Goal: Transaction & Acquisition: Obtain resource

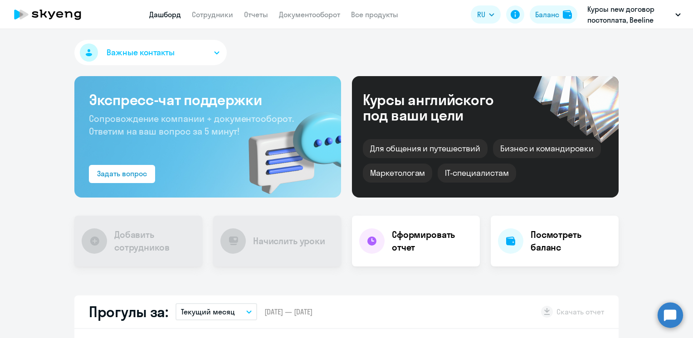
scroll to position [227, 0]
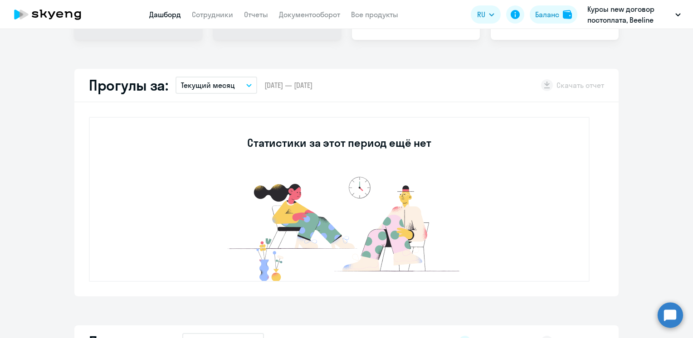
click at [247, 86] on icon "button" at bounding box center [249, 85] width 5 height 2
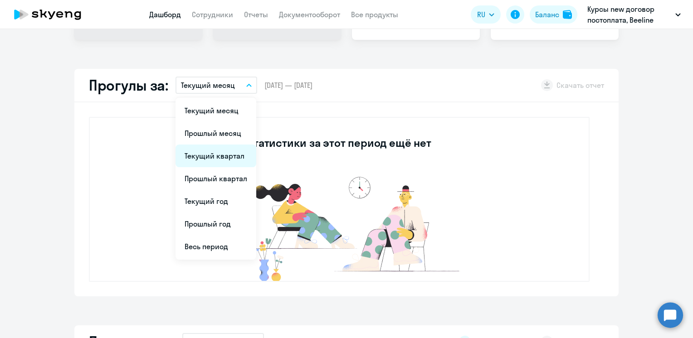
click at [207, 155] on li "Текущий квартал" at bounding box center [215, 156] width 81 height 23
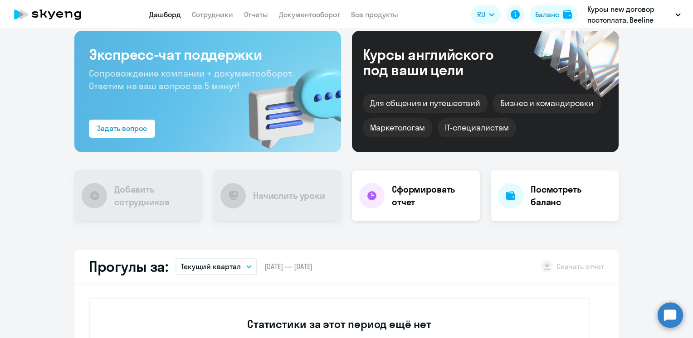
scroll to position [91, 0]
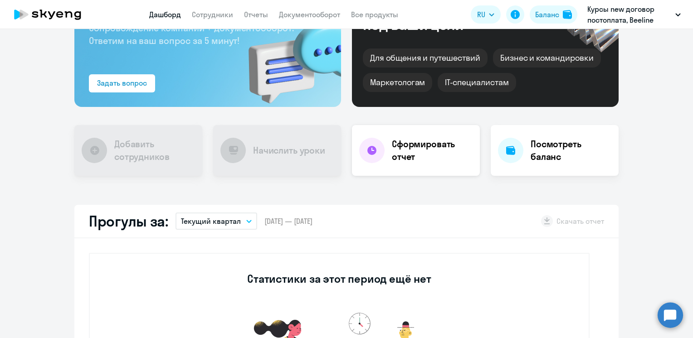
click at [421, 146] on h4 "Сформировать отчет" at bounding box center [432, 150] width 81 height 25
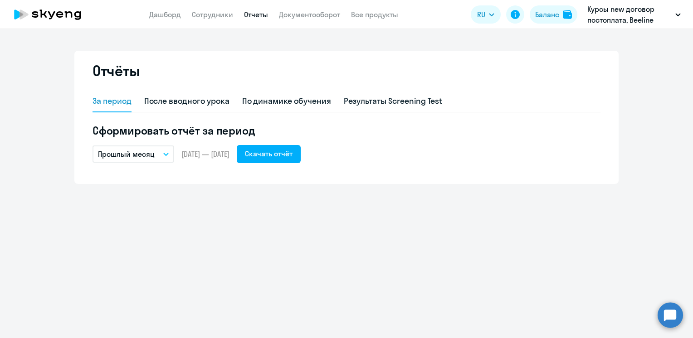
click at [164, 157] on button "Прошлый месяц" at bounding box center [134, 154] width 82 height 17
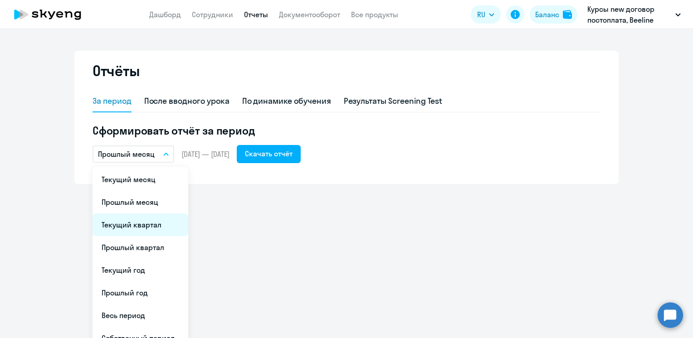
click at [108, 226] on li "Текущий квартал" at bounding box center [141, 225] width 96 height 23
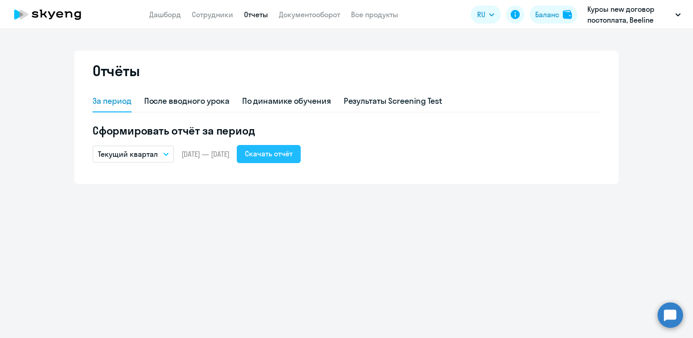
click at [292, 158] on div "Скачать отчёт" at bounding box center [269, 153] width 48 height 11
click at [209, 15] on link "Сотрудники" at bounding box center [212, 14] width 41 height 9
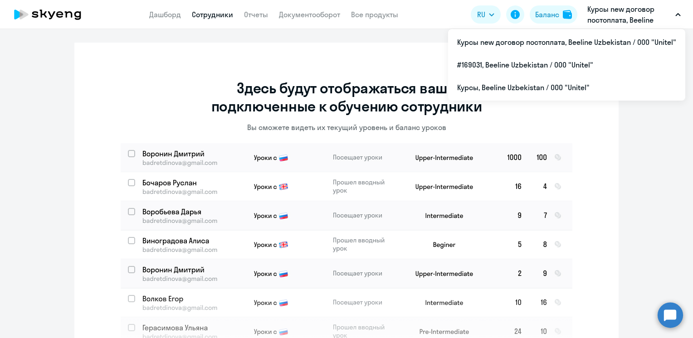
click at [635, 17] on p "Курсы new договор постоплата, Beeline Uzbekistan / ООО "Unitel"" at bounding box center [629, 15] width 84 height 22
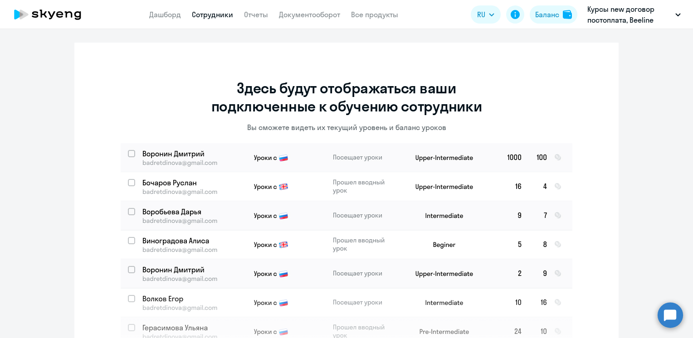
click at [635, 17] on p "Курсы new договор постоплата, Beeline Uzbekistan / ООО "Unitel"" at bounding box center [629, 15] width 84 height 22
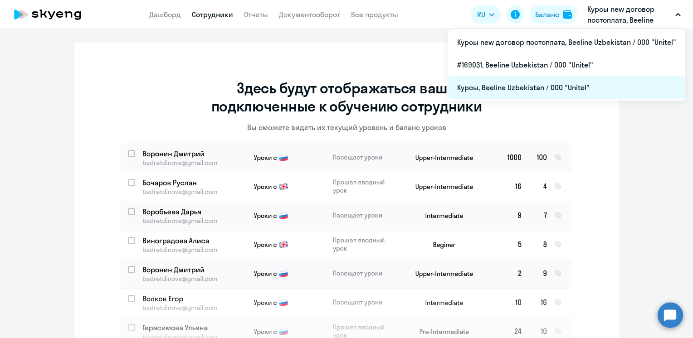
click at [496, 89] on li "Курсы, Beeline Uzbekistan / ООО "Unitel"" at bounding box center [566, 87] width 237 height 23
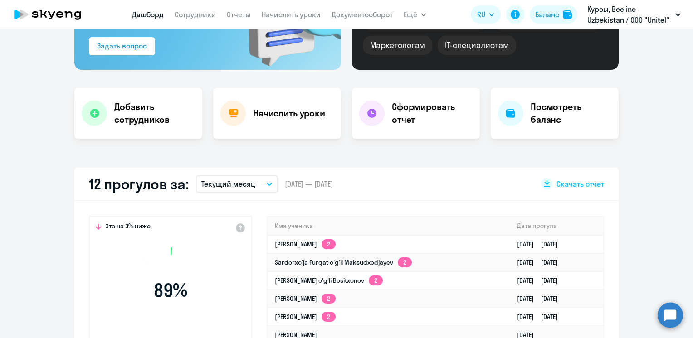
scroll to position [227, 0]
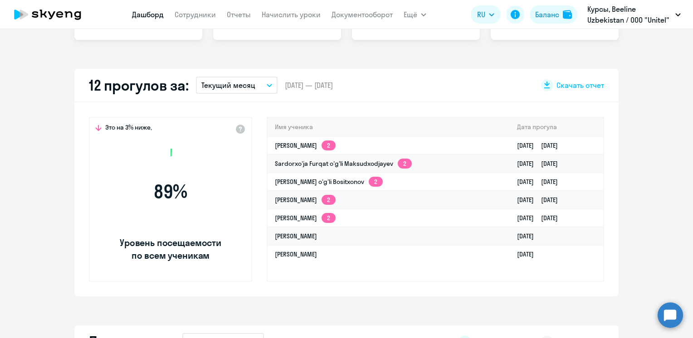
select select "30"
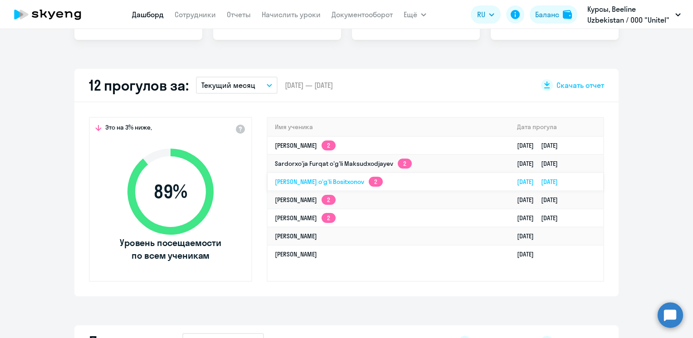
click at [315, 179] on link "[PERSON_NAME] o'g'li Bositxonov 2" at bounding box center [329, 182] width 108 height 8
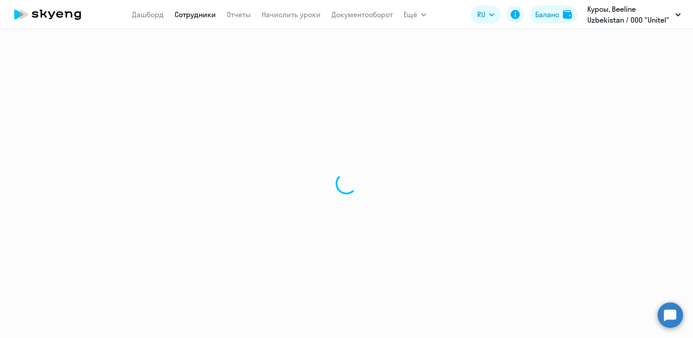
select select "english"
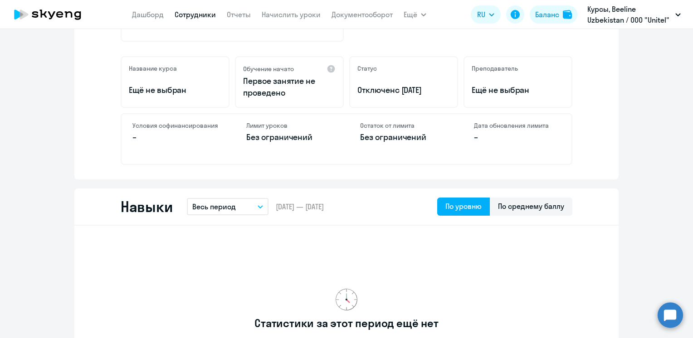
scroll to position [317, 0]
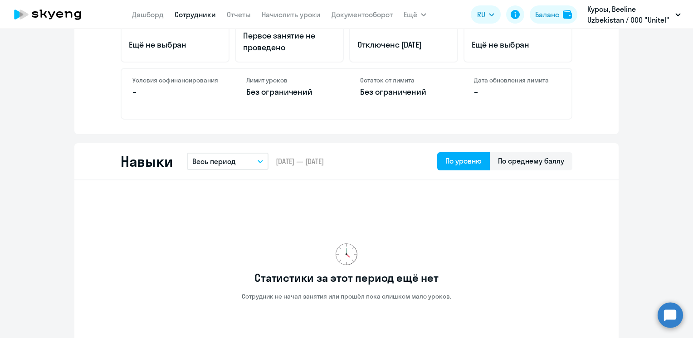
click at [255, 158] on button "Весь период" at bounding box center [228, 161] width 82 height 17
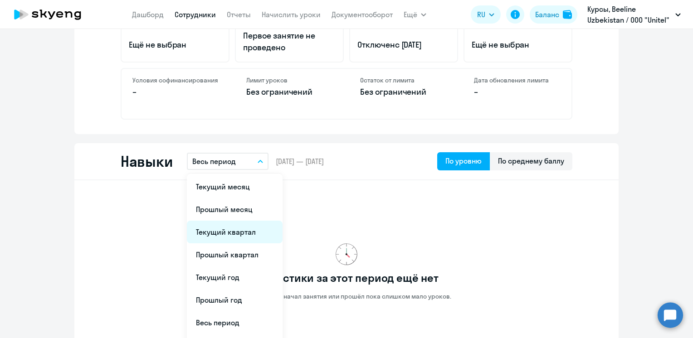
click at [230, 230] on li "Текущий квартал" at bounding box center [235, 232] width 96 height 23
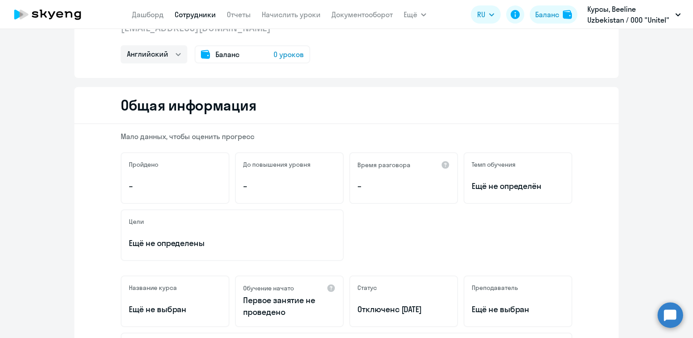
scroll to position [0, 0]
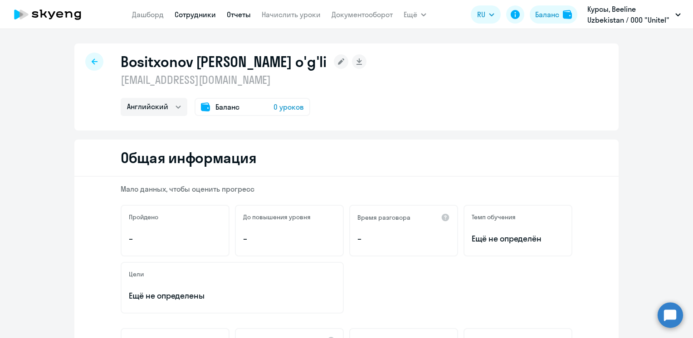
click at [239, 17] on link "Отчеты" at bounding box center [239, 14] width 24 height 9
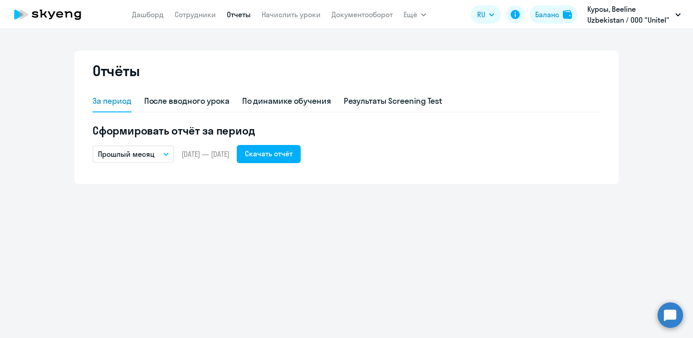
click at [163, 154] on icon "button" at bounding box center [165, 154] width 5 height 3
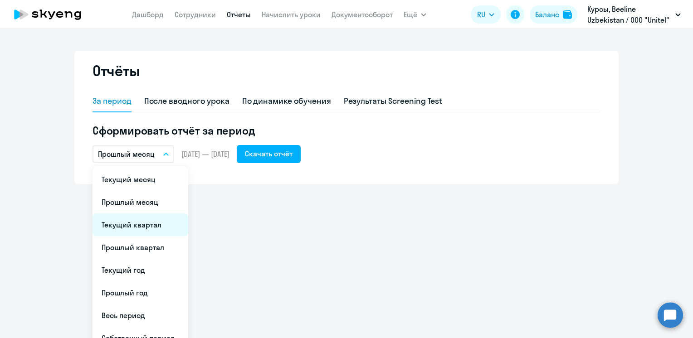
click at [141, 227] on li "Текущий квартал" at bounding box center [141, 225] width 96 height 23
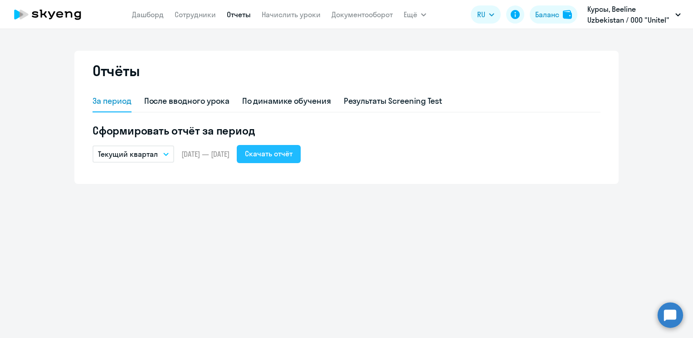
click at [292, 154] on div "Скачать отчёт" at bounding box center [269, 153] width 48 height 11
drag, startPoint x: 573, startPoint y: 3, endPoint x: 553, endPoint y: 28, distance: 32.6
click at [482, 44] on div "Отчёты За период После вводного урока По динамике обучения Результаты Screening…" at bounding box center [346, 183] width 693 height 309
